Goal: Information Seeking & Learning: Learn about a topic

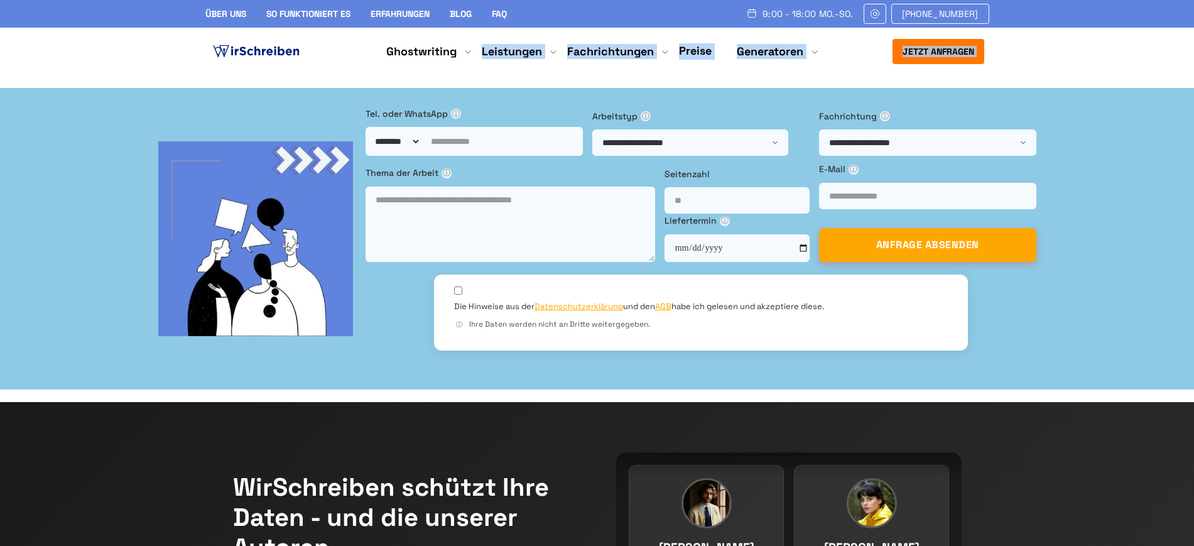
drag, startPoint x: 219, startPoint y: 84, endPoint x: 469, endPoint y: 97, distance: 251.0
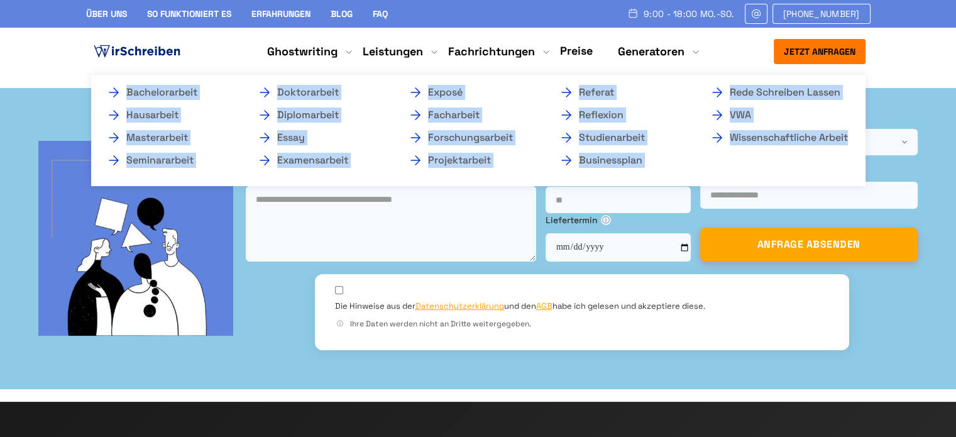
copy ul "Bachelorarbeit Hausarbeit Masterarbeit Seminararbeit Doktorarbeit Diplomarbeit …"
drag, startPoint x: 101, startPoint y: 83, endPoint x: 852, endPoint y: 151, distance: 754.4
click at [852, 151] on ul "Bachelorarbeit Hausarbeit Masterarbeit Seminararbeit Doktorarbeit Diplomarbeit …" at bounding box center [478, 130] width 774 height 111
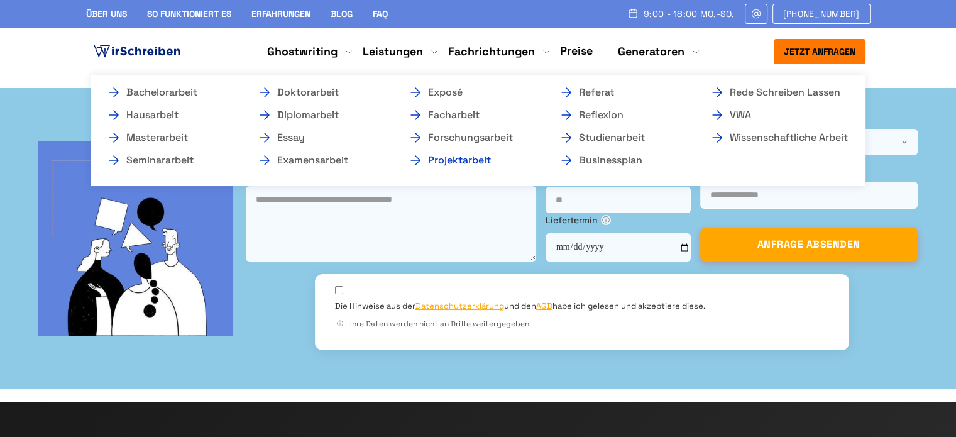
click at [455, 161] on link "Projektarbeit" at bounding box center [471, 160] width 126 height 15
click at [309, 161] on link "Examensarbeit" at bounding box center [320, 160] width 126 height 15
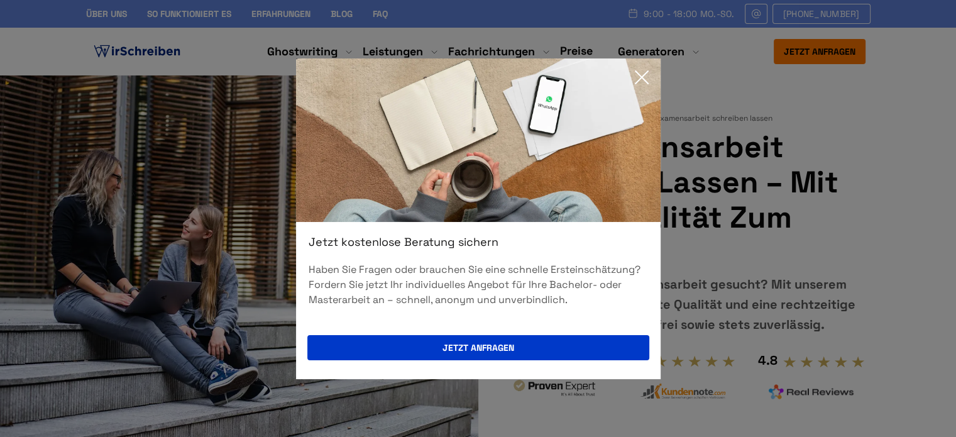
click at [646, 78] on icon at bounding box center [641, 77] width 25 height 25
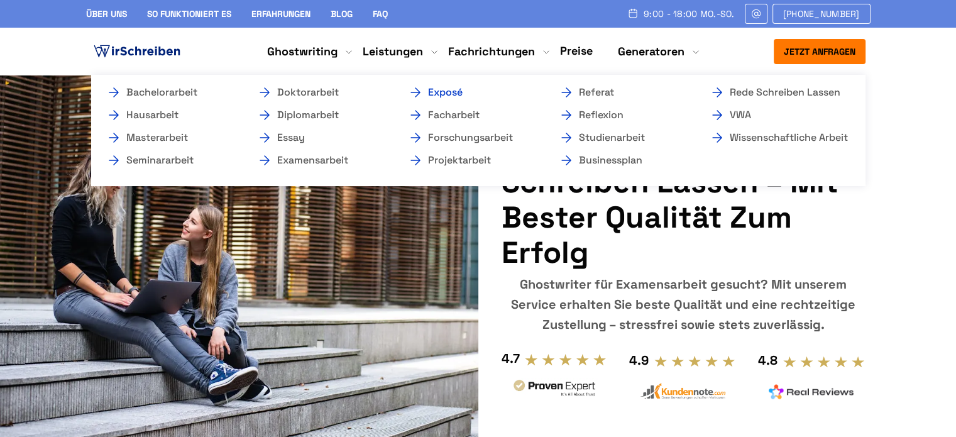
click at [437, 91] on link "Exposé" at bounding box center [471, 92] width 126 height 15
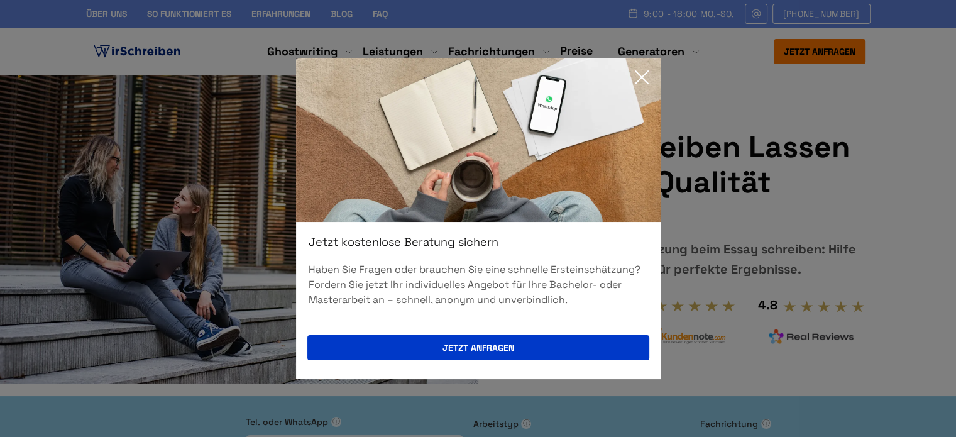
click at [46, 121] on div "Jetzt kostenlose Beratung sichern Haben Sie Fragen oder brauchen Sie eine schne…" at bounding box center [478, 218] width 956 height 437
click at [641, 75] on icon at bounding box center [641, 77] width 25 height 25
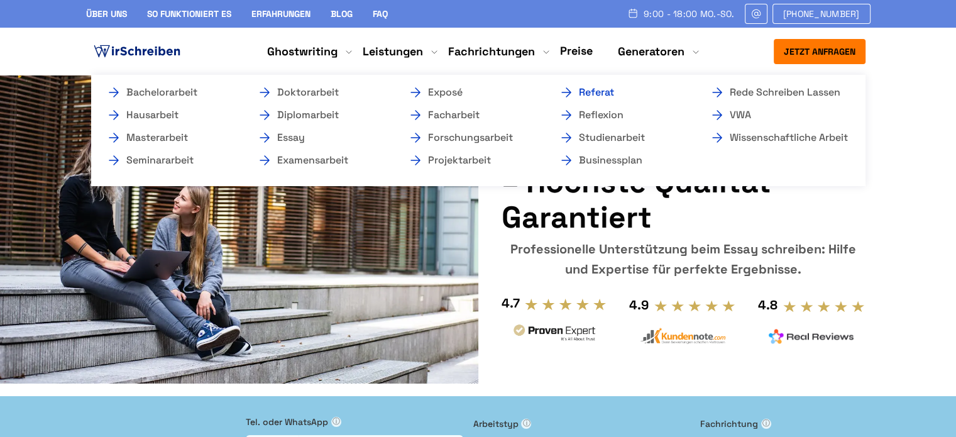
click at [595, 94] on link "Referat" at bounding box center [621, 92] width 126 height 15
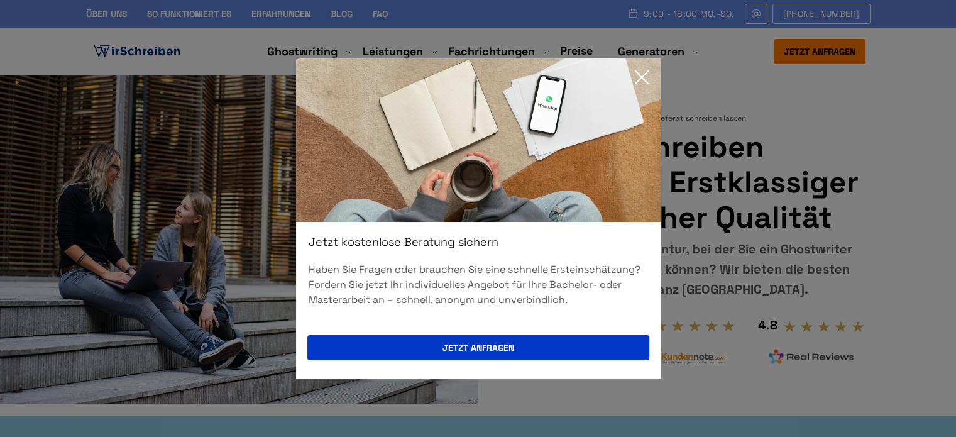
click at [646, 71] on icon at bounding box center [641, 77] width 13 height 13
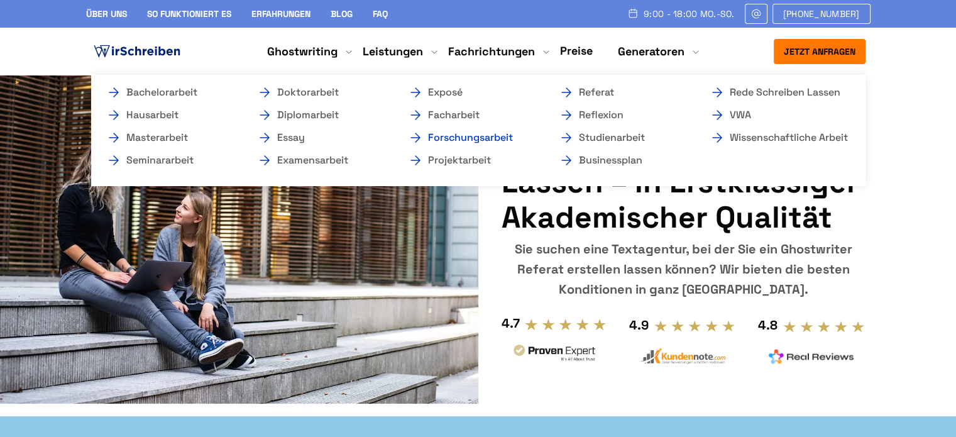
click at [486, 139] on link "Forschungsarbeit" at bounding box center [471, 137] width 126 height 15
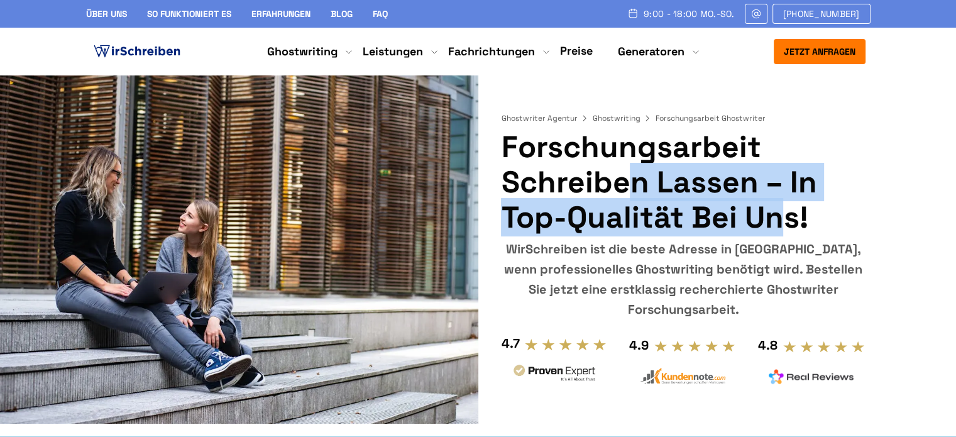
copy h1 "Forschungsarbeit schreiben lassen"
drag, startPoint x: 506, startPoint y: 144, endPoint x: 759, endPoint y: 192, distance: 257.6
click at [759, 192] on h1 "Forschungsarbeit schreiben lassen – in Top-Qualität bei uns!" at bounding box center [683, 182] width 364 height 106
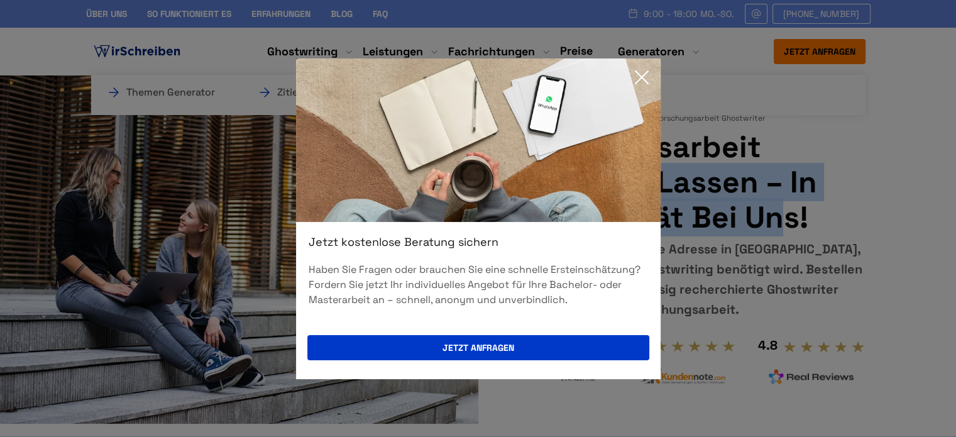
click at [636, 74] on icon at bounding box center [641, 77] width 25 height 25
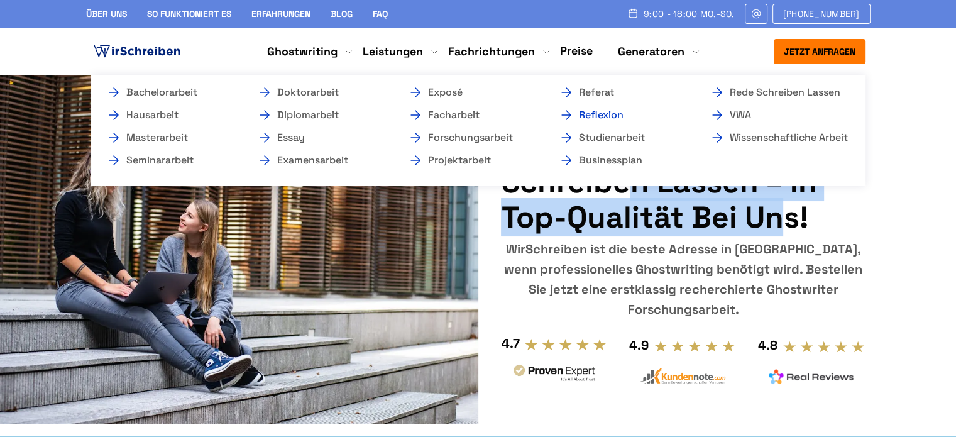
click at [597, 116] on link "Reflexion" at bounding box center [621, 114] width 126 height 15
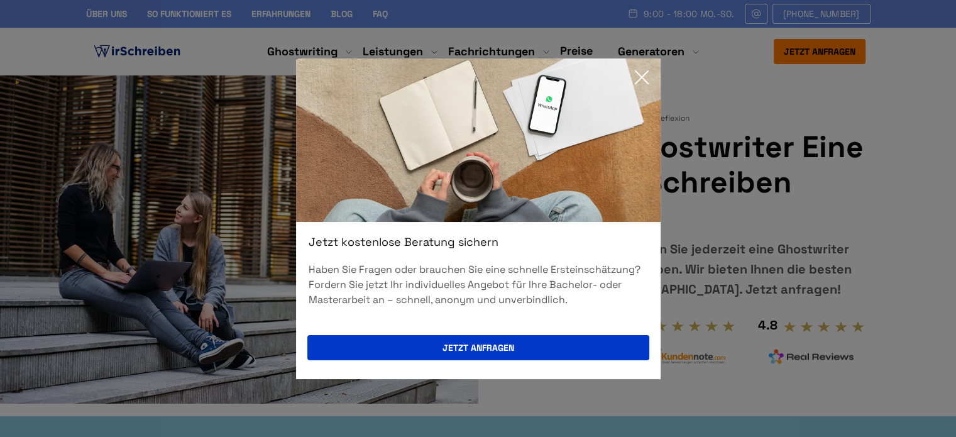
click at [642, 77] on icon at bounding box center [641, 77] width 25 height 25
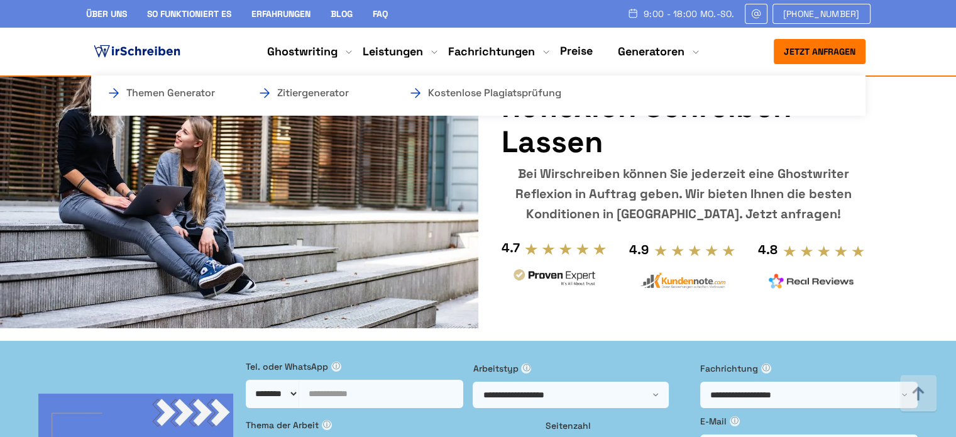
scroll to position [5395, 0]
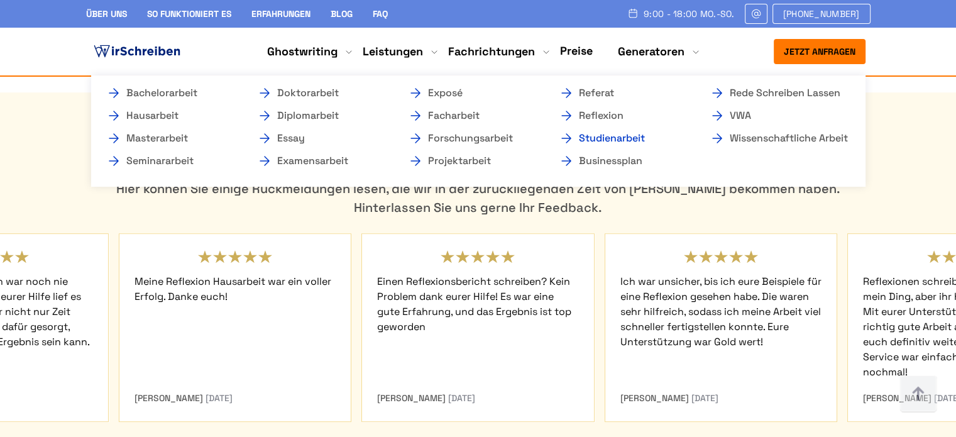
click at [588, 139] on link "Studienarbeit" at bounding box center [621, 138] width 126 height 15
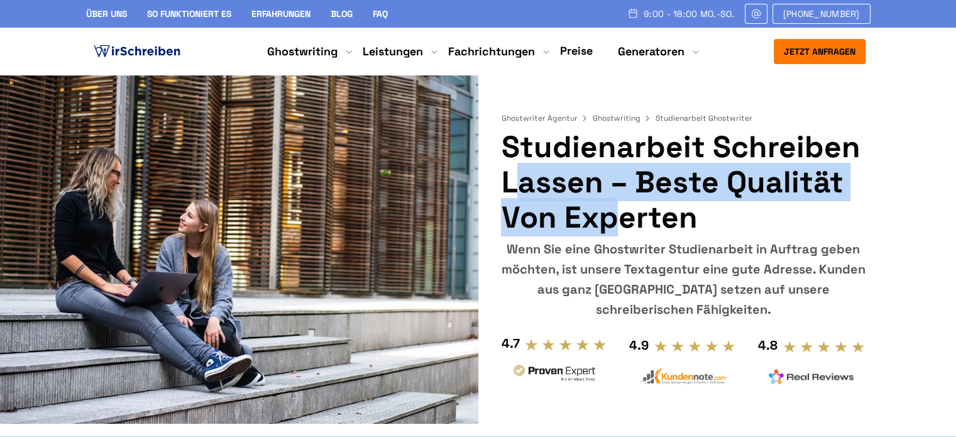
drag, startPoint x: 599, startPoint y: 183, endPoint x: 508, endPoint y: 151, distance: 96.6
click at [508, 151] on h1 "Studienarbeit schreiben lassen – beste Qualität von Experten" at bounding box center [683, 182] width 364 height 106
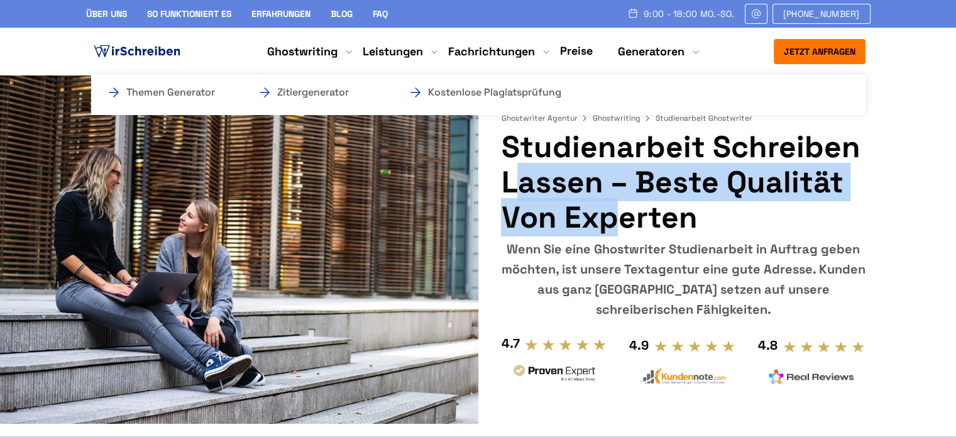
copy h1 "Studienarbeit schreiben lassen"
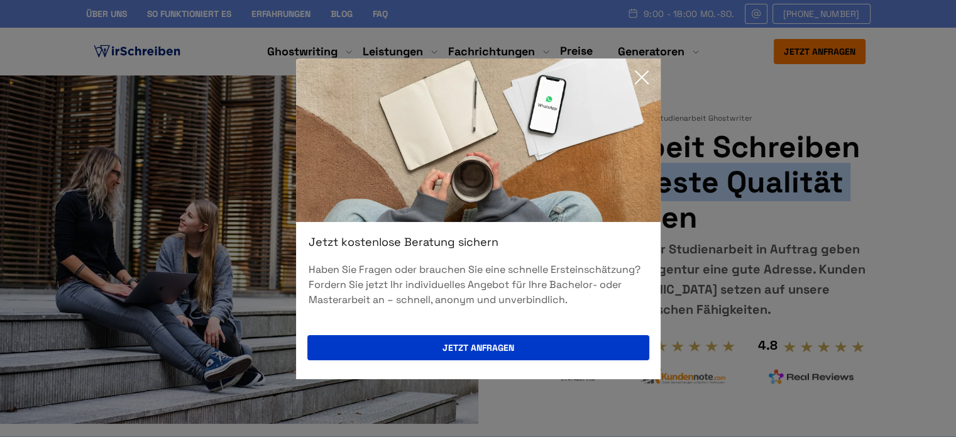
click at [641, 77] on icon at bounding box center [641, 77] width 13 height 13
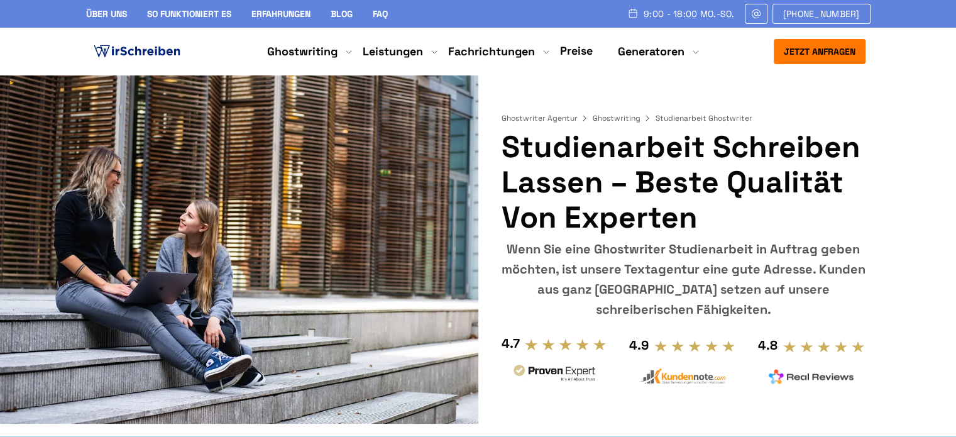
click at [609, 185] on h1 "Studienarbeit schreiben lassen – beste Qualität von Experten" at bounding box center [683, 182] width 364 height 106
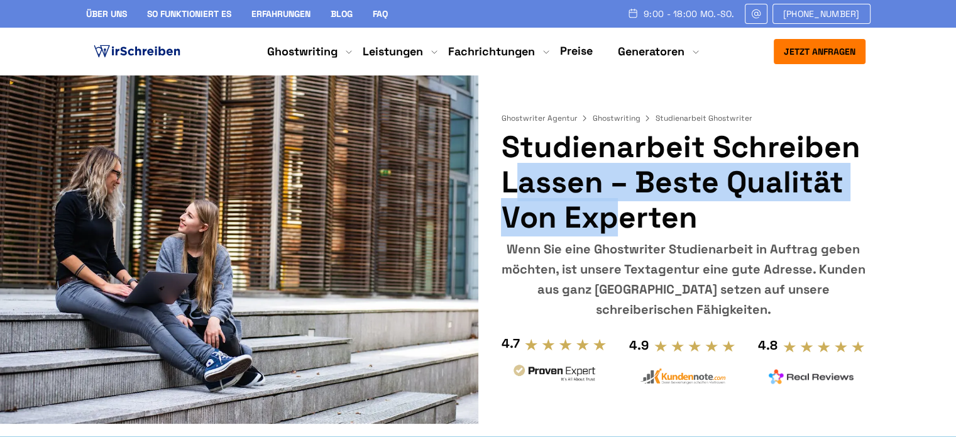
drag, startPoint x: 601, startPoint y: 185, endPoint x: 491, endPoint y: 155, distance: 114.0
click at [491, 155] on div "Ghostwriter Agentur Ghostwriting Studienarbeit Ghostwriter Studienarbeit schrei…" at bounding box center [478, 236] width 804 height 323
copy h1 "Studienarbeit schreiben lassen"
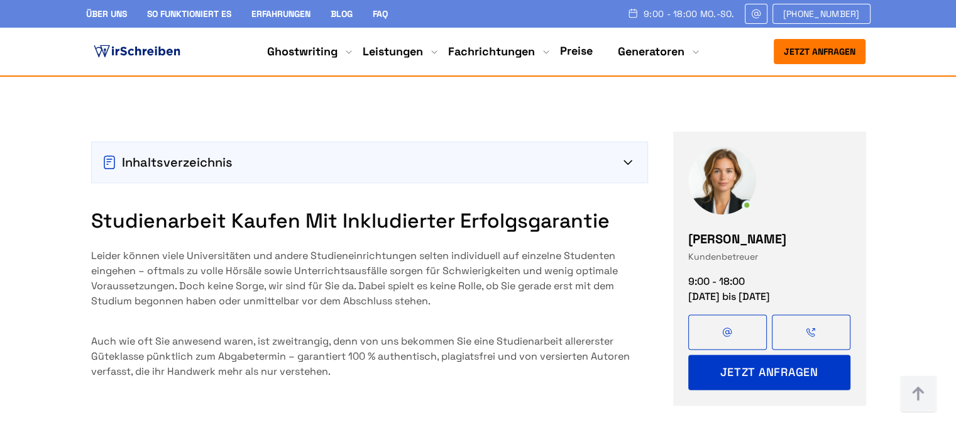
scroll to position [1829, 0]
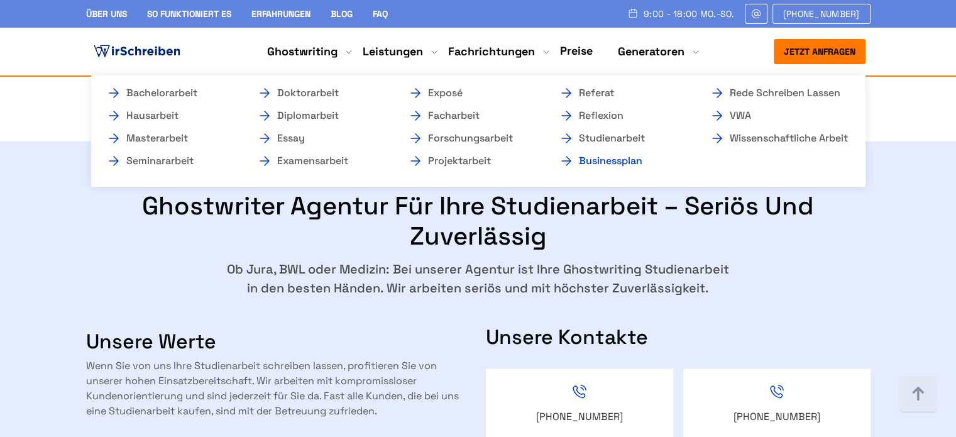
click at [636, 163] on link "Businessplan" at bounding box center [621, 160] width 126 height 15
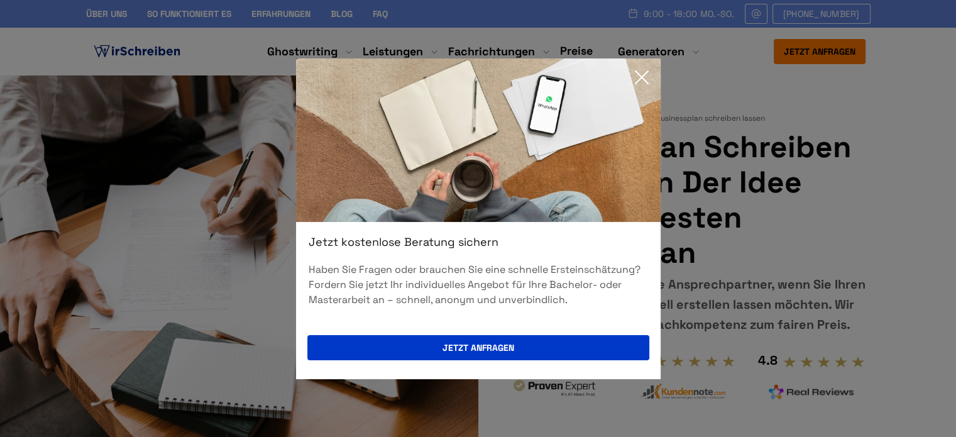
click at [639, 72] on icon at bounding box center [641, 77] width 25 height 25
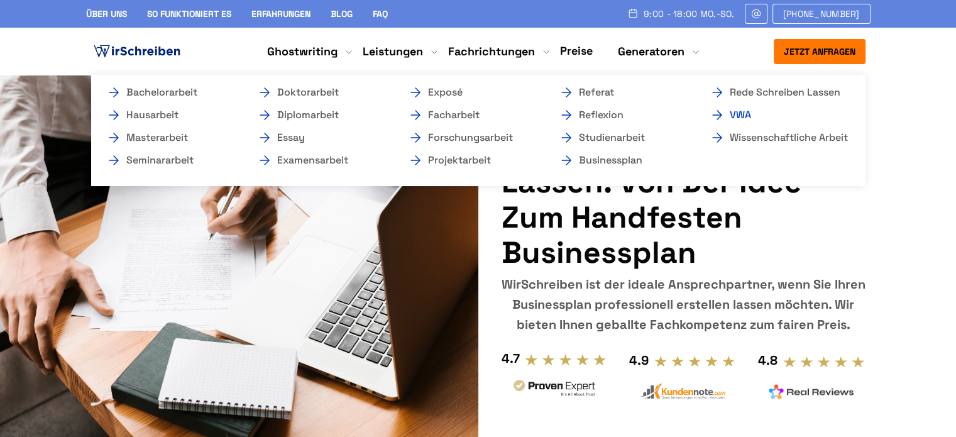
click at [731, 111] on link "VWA" at bounding box center [772, 114] width 126 height 15
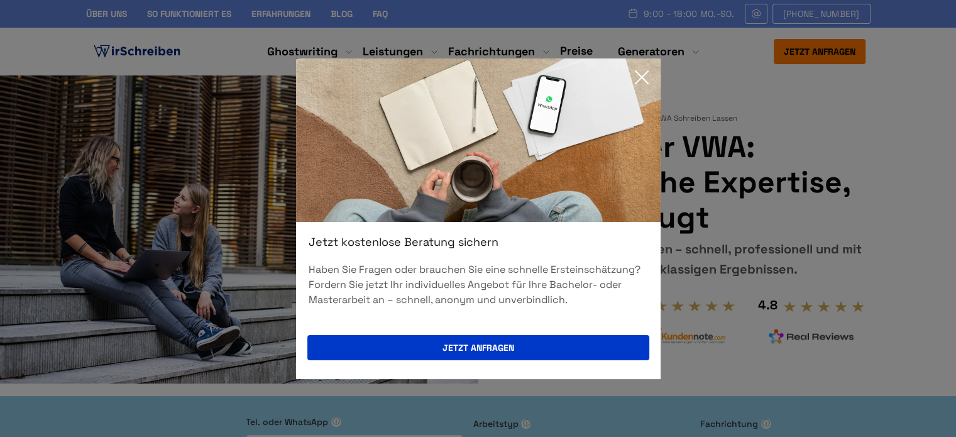
click at [639, 70] on icon at bounding box center [641, 77] width 25 height 25
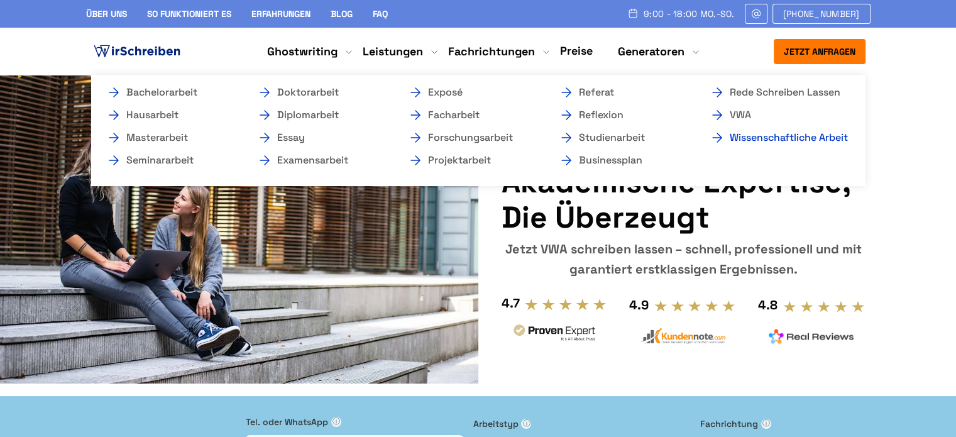
click at [748, 136] on link "Wissenschaftliche Arbeit" at bounding box center [772, 137] width 126 height 15
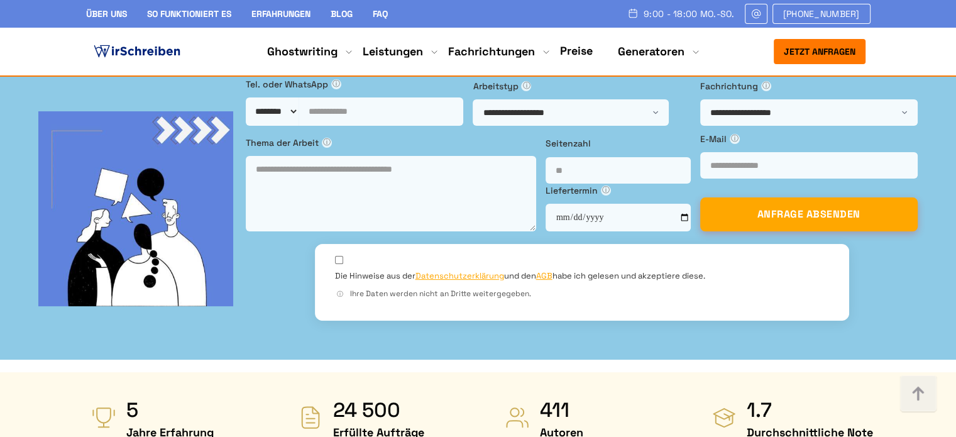
scroll to position [503, 0]
